Goal: Task Accomplishment & Management: Manage account settings

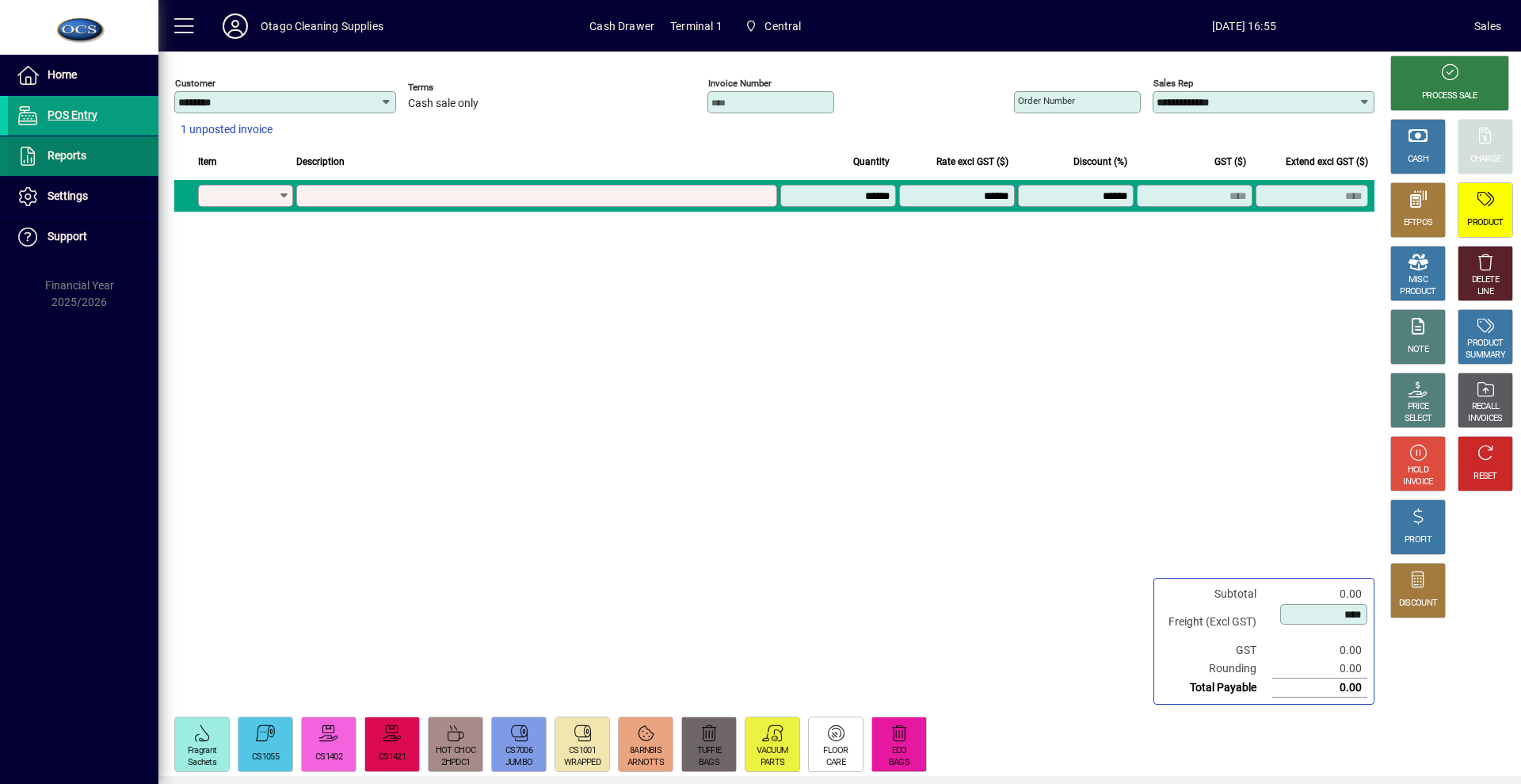
click at [75, 165] on span "Reports" at bounding box center [47, 157] width 79 height 19
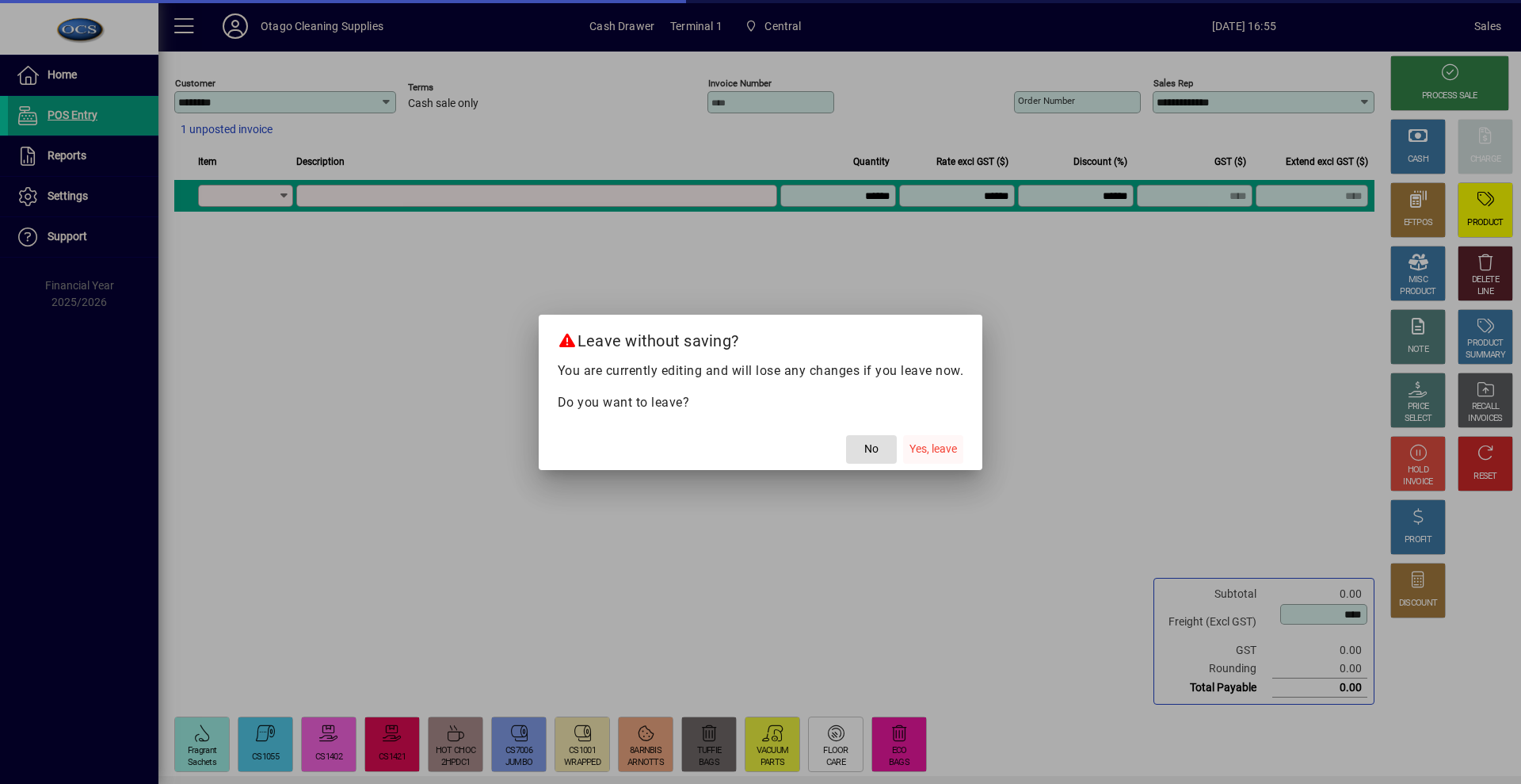
click at [944, 450] on span "Yes, leave" at bounding box center [933, 448] width 47 height 16
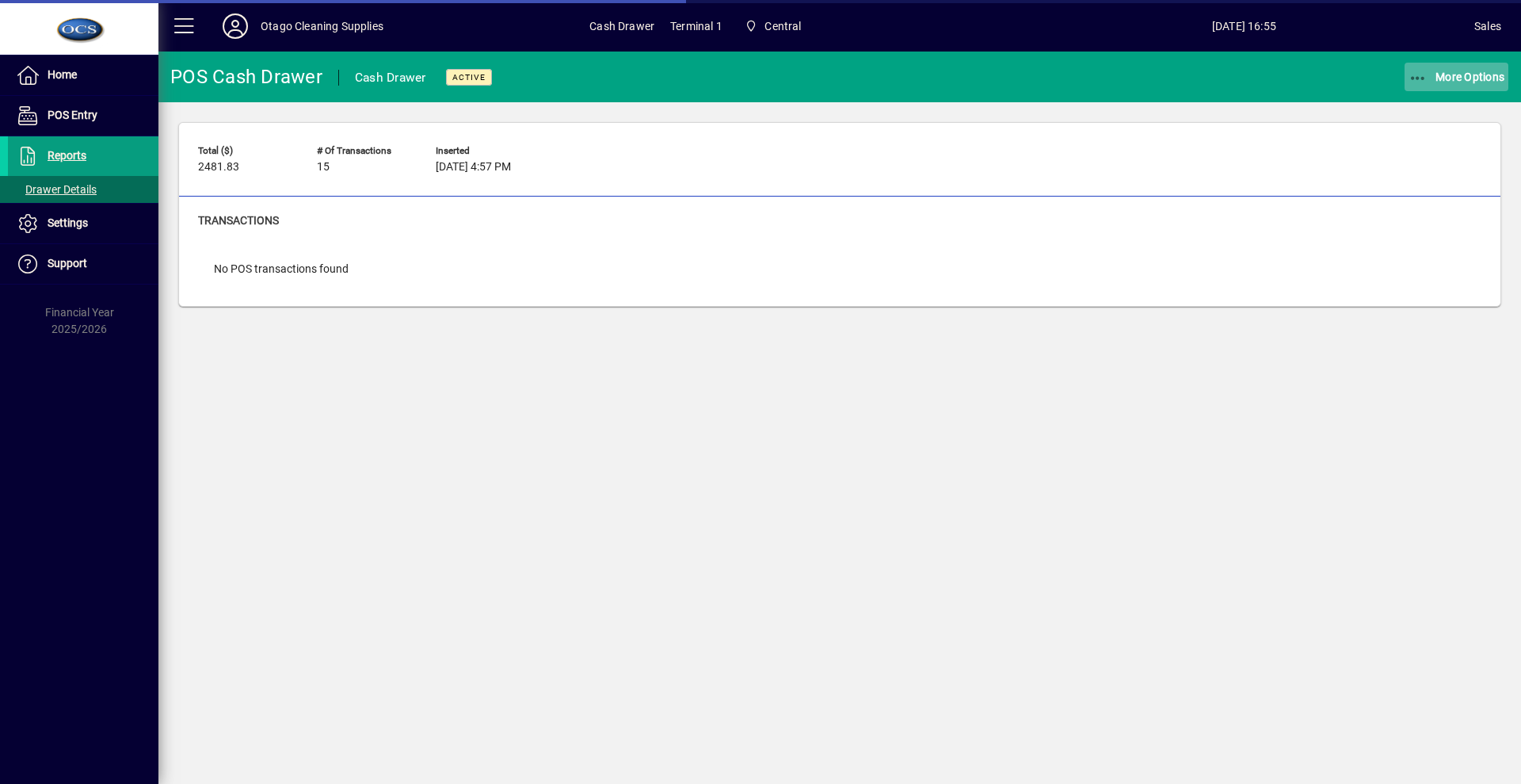
click at [1434, 86] on span "button" at bounding box center [1457, 77] width 105 height 38
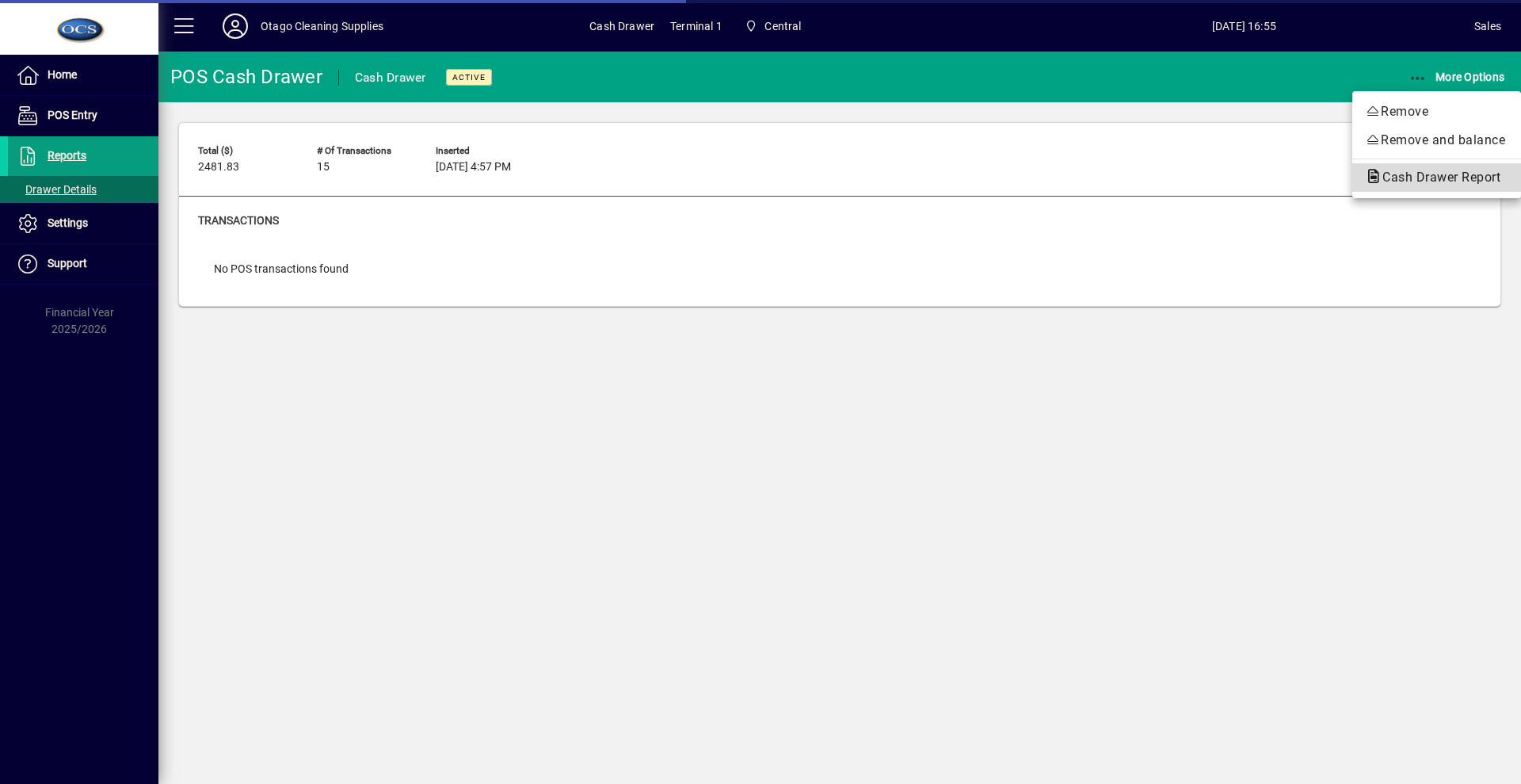
click at [1420, 170] on span "Cash Drawer Report" at bounding box center [1436, 177] width 143 height 15
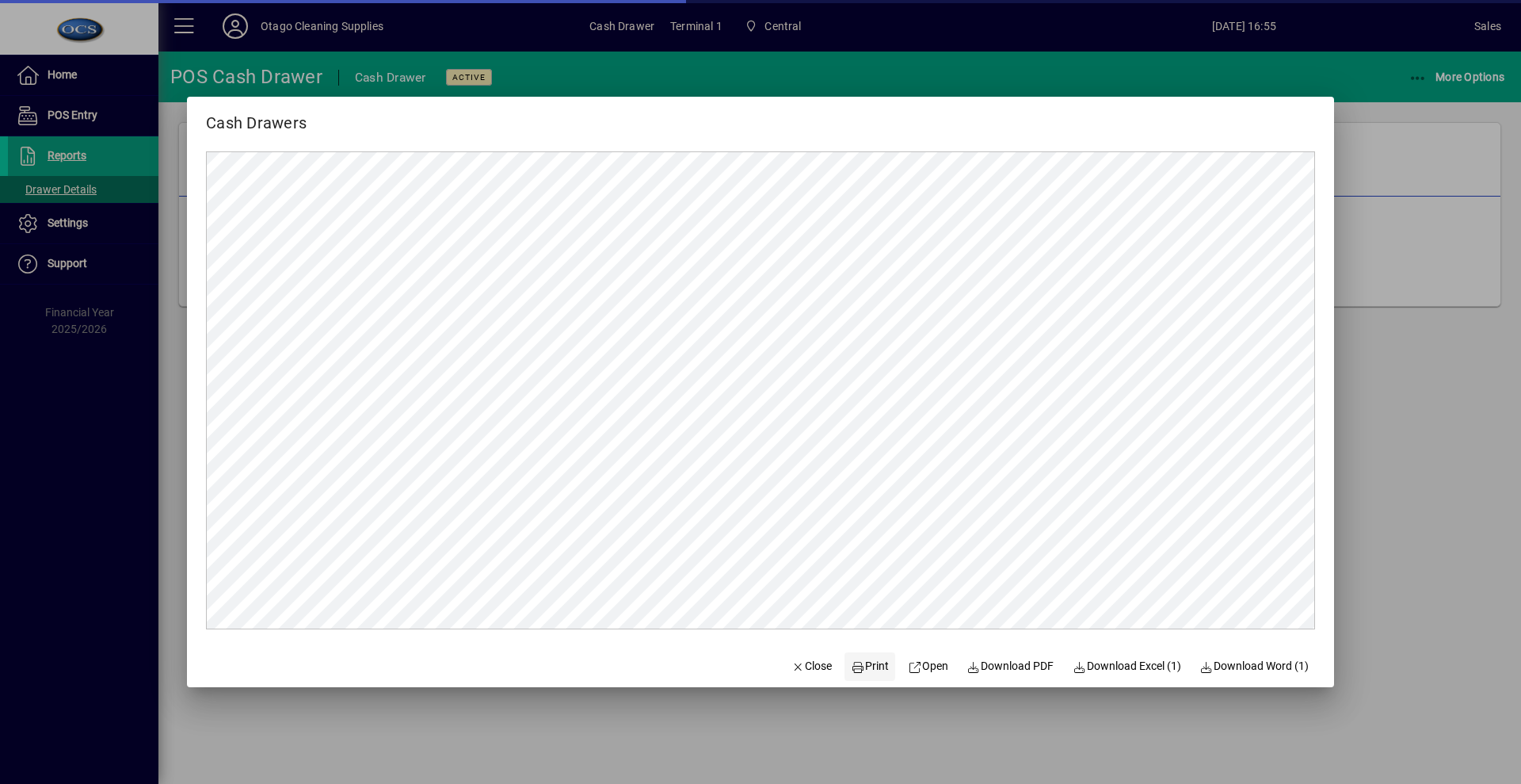
click at [845, 661] on span at bounding box center [870, 667] width 51 height 38
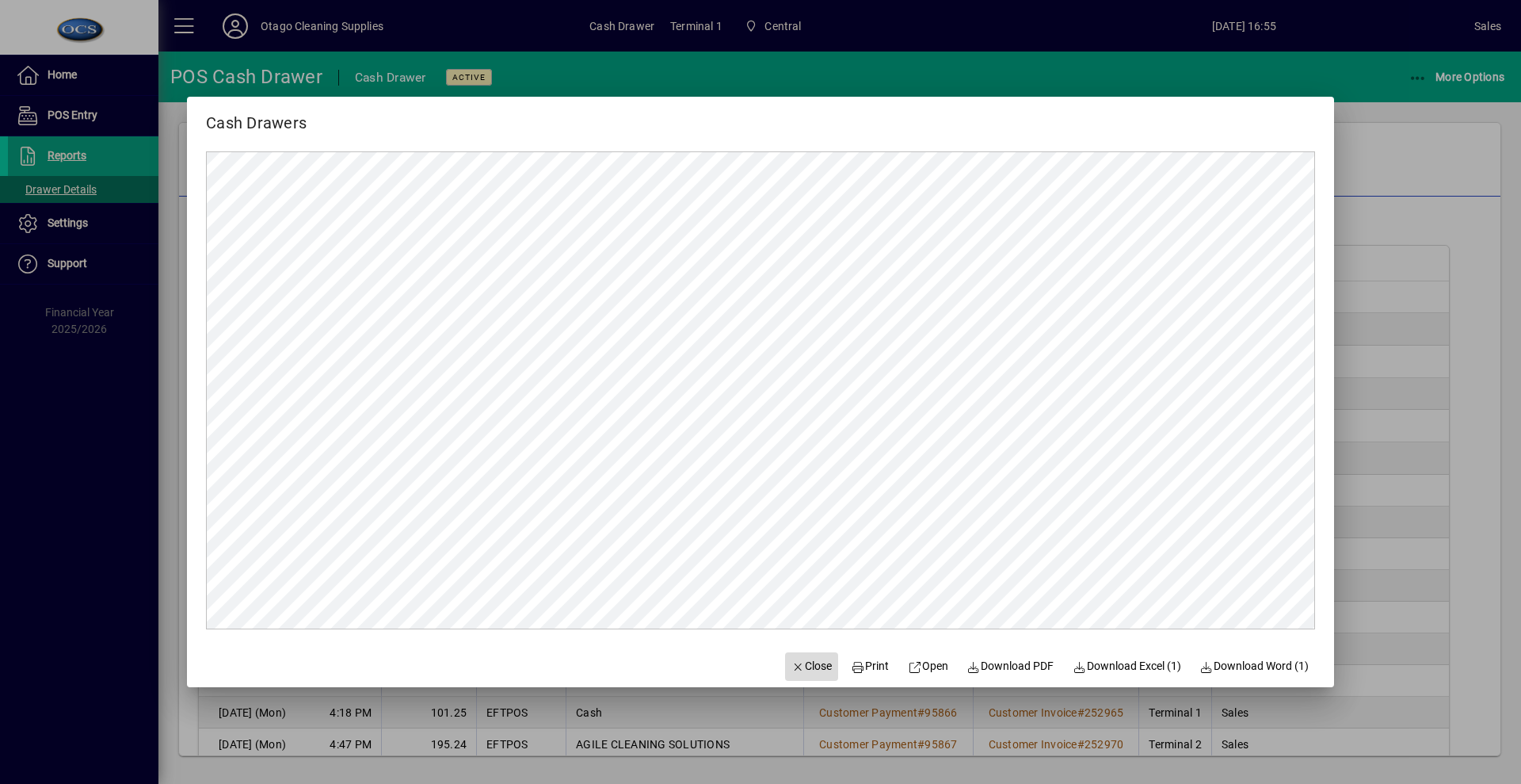
click at [801, 669] on span "Close" at bounding box center [812, 665] width 41 height 16
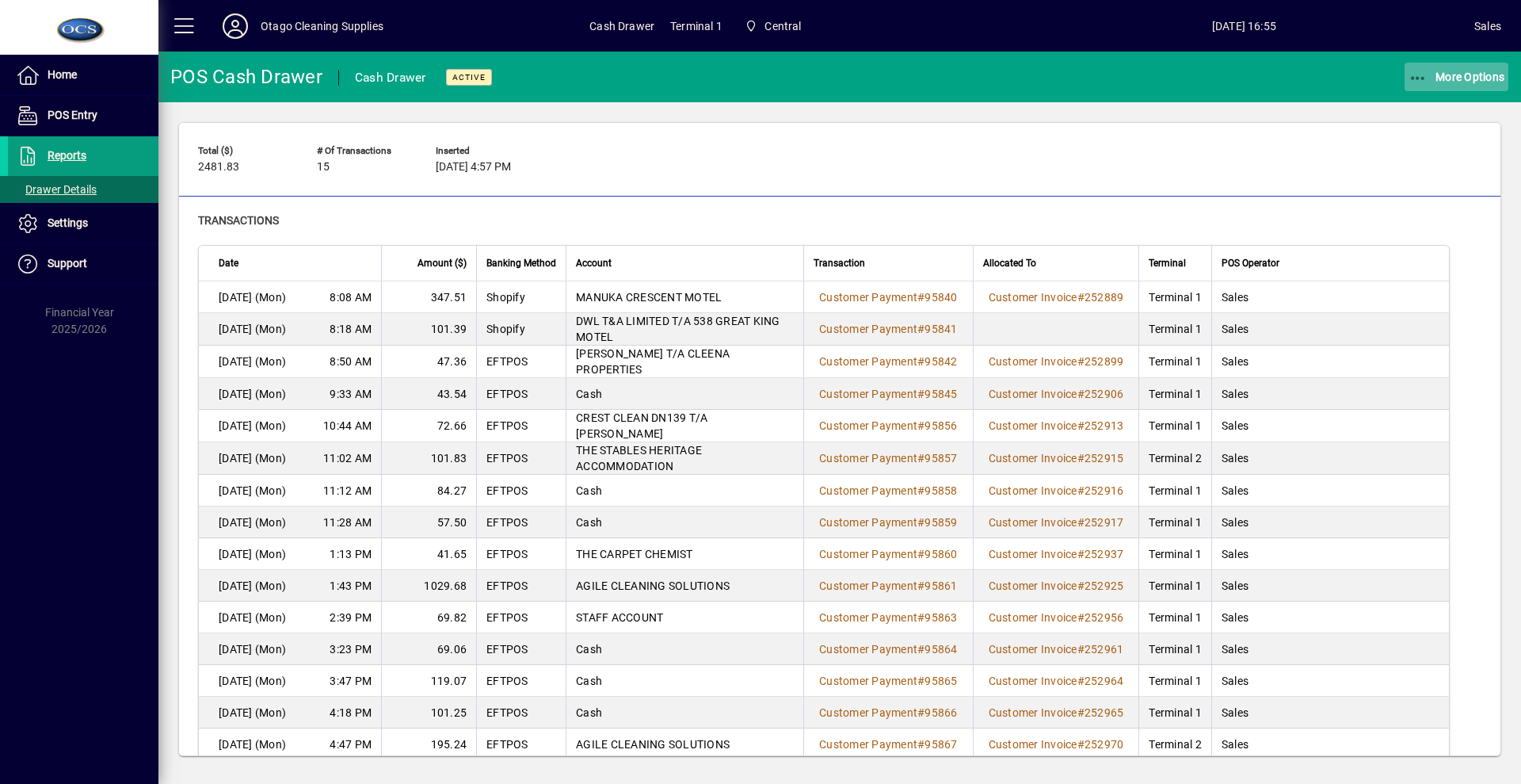
click at [1456, 81] on span "More Options" at bounding box center [1457, 76] width 97 height 12
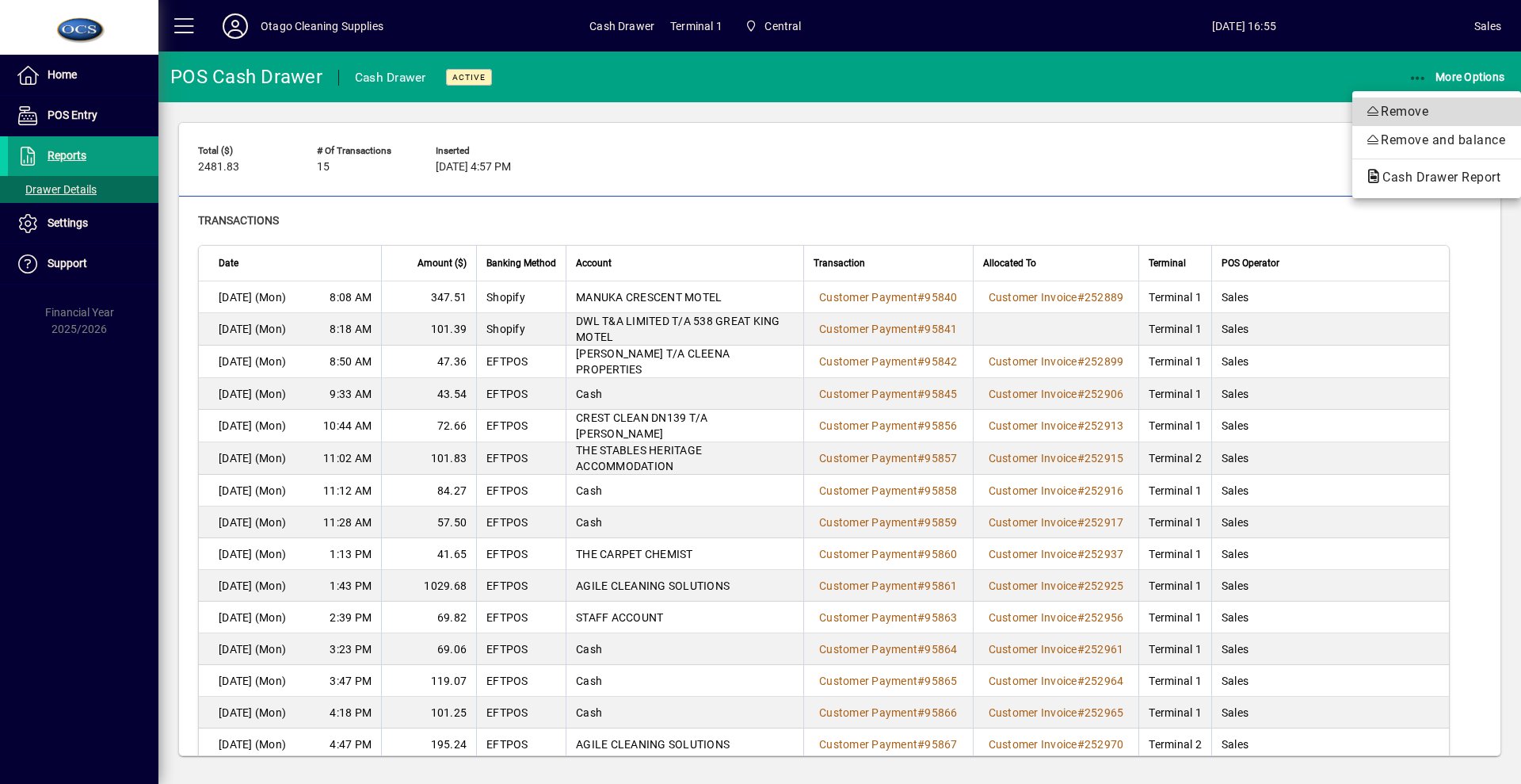
click at [1397, 105] on span "Remove" at bounding box center [1436, 111] width 143 height 19
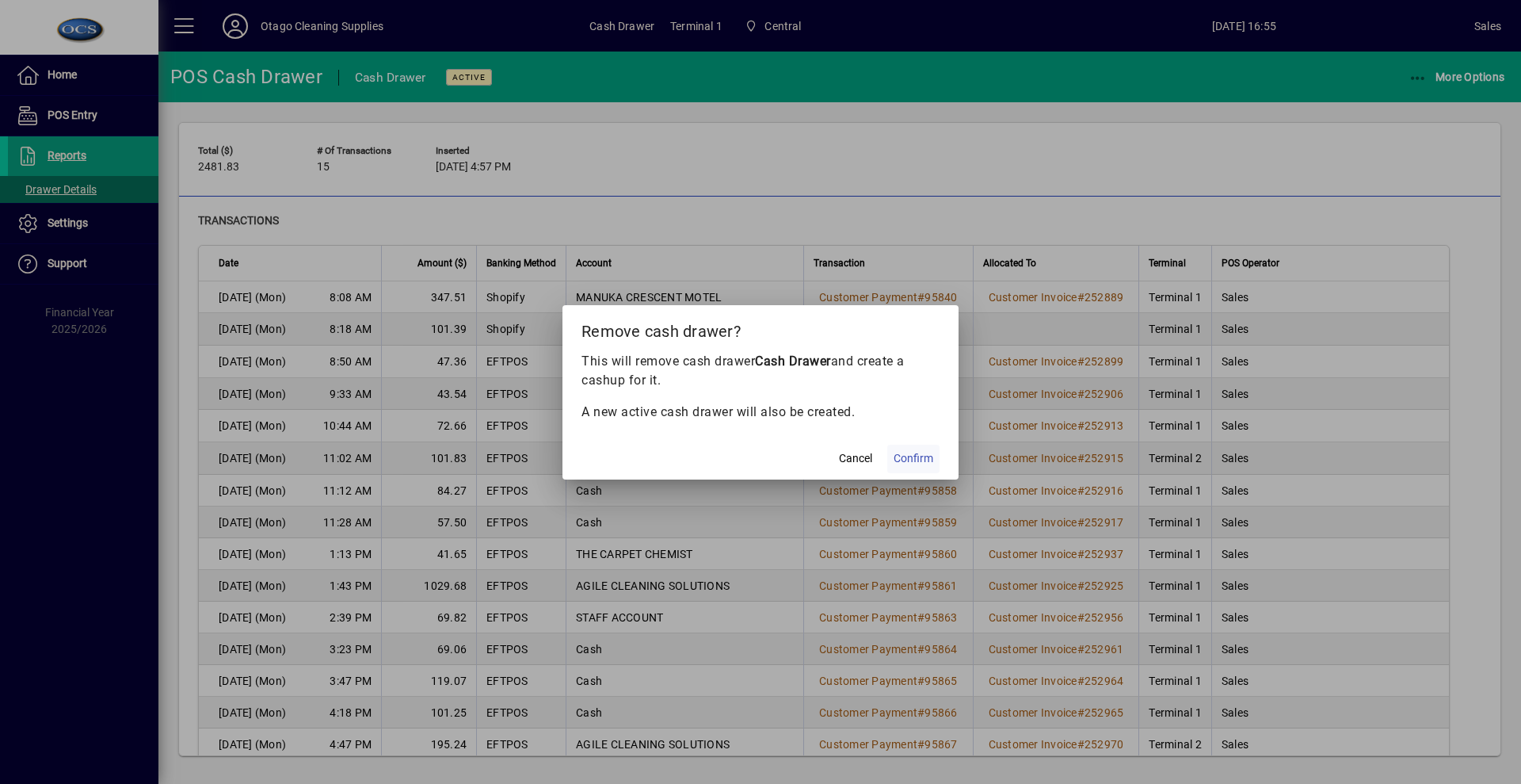
click at [920, 458] on span "Confirm" at bounding box center [913, 457] width 39 height 16
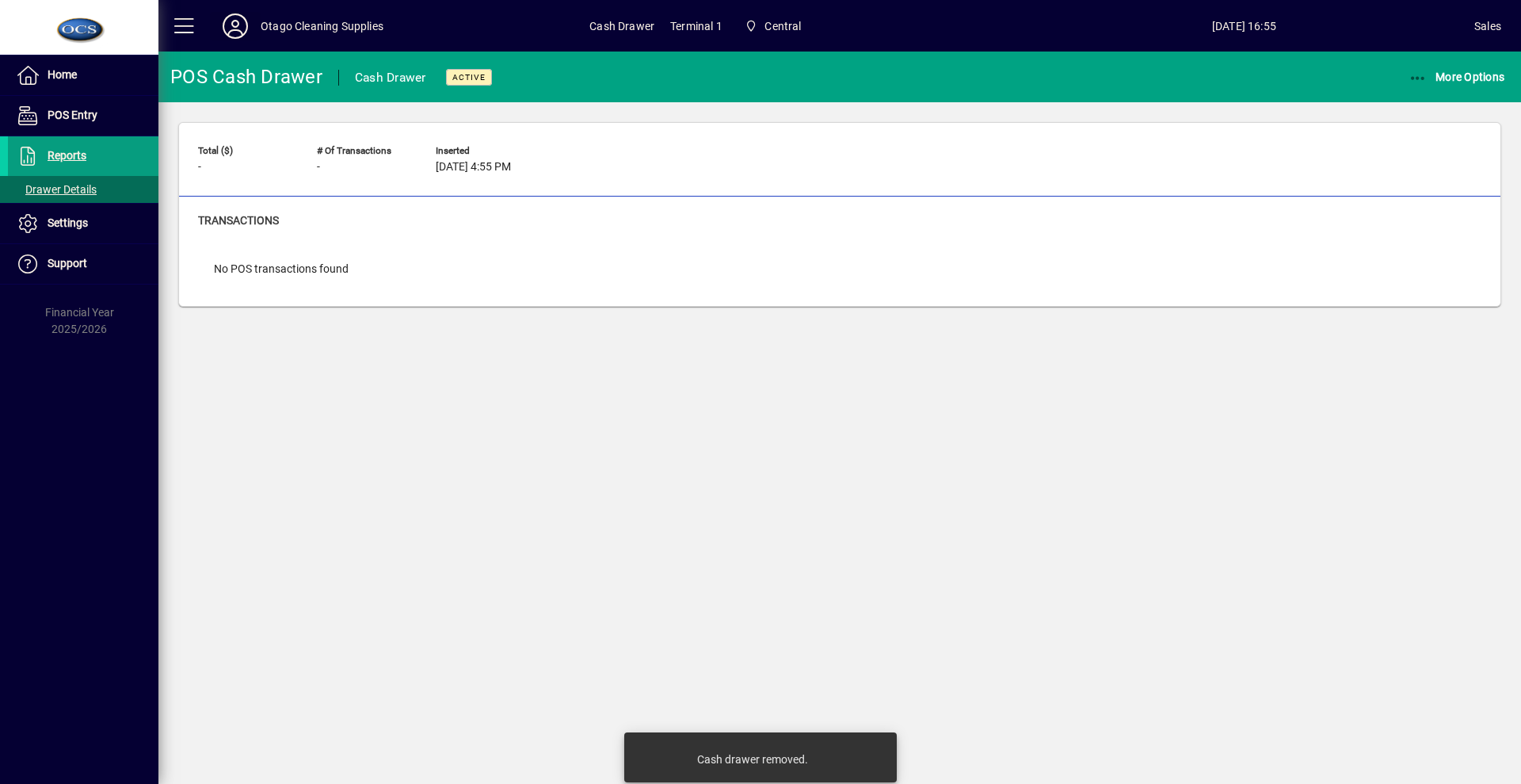
click at [244, 26] on icon at bounding box center [234, 26] width 32 height 25
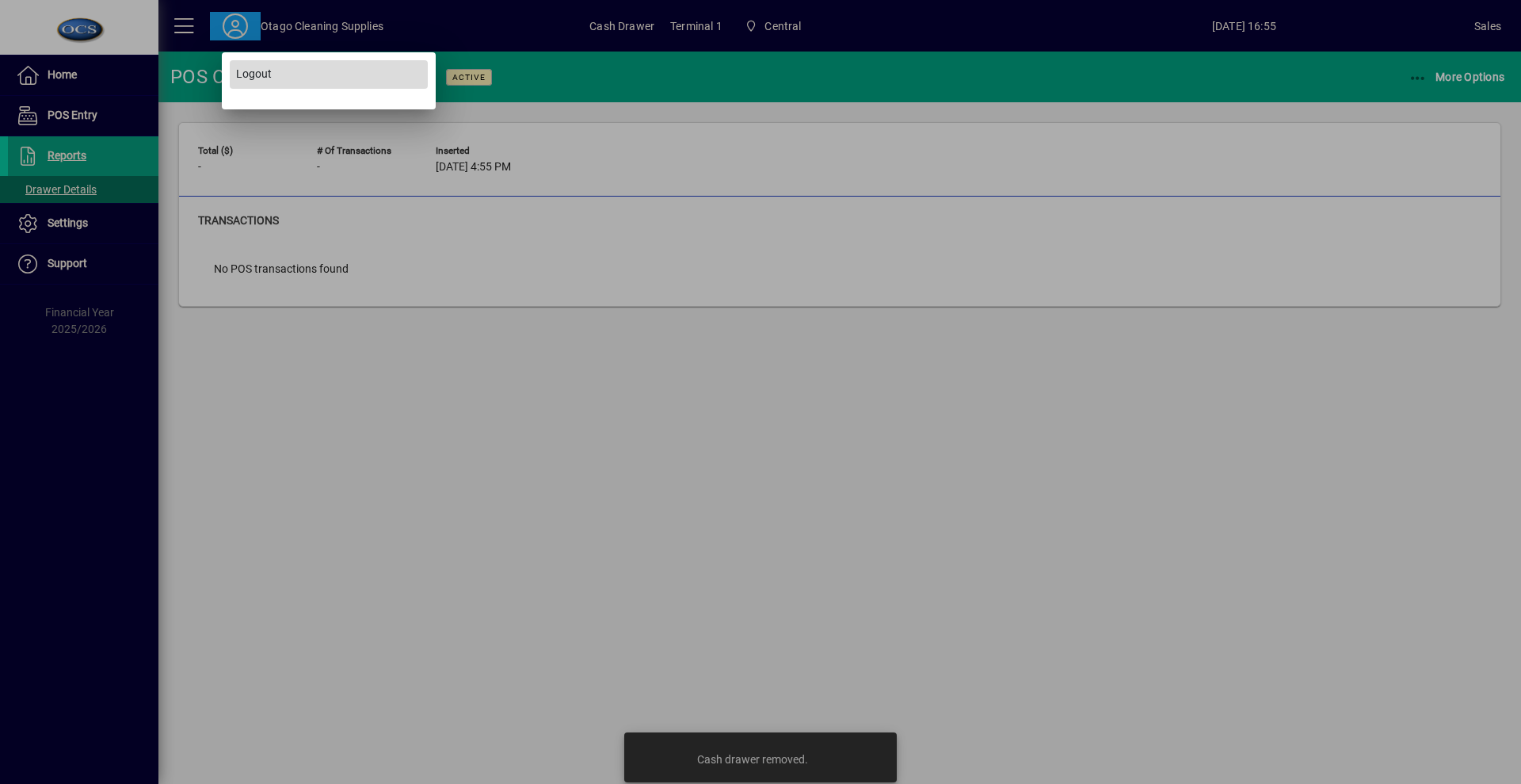
click at [281, 81] on span at bounding box center [329, 75] width 198 height 38
